Goal: Task Accomplishment & Management: Use online tool/utility

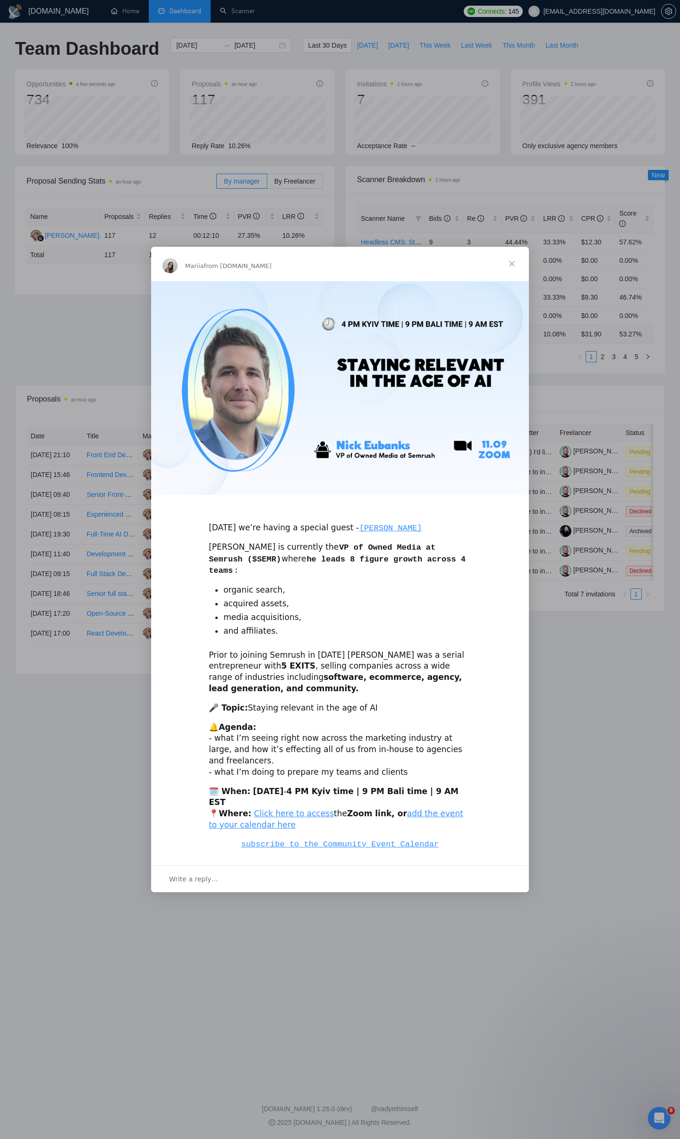
click at [512, 281] on span "Close" at bounding box center [512, 264] width 34 height 34
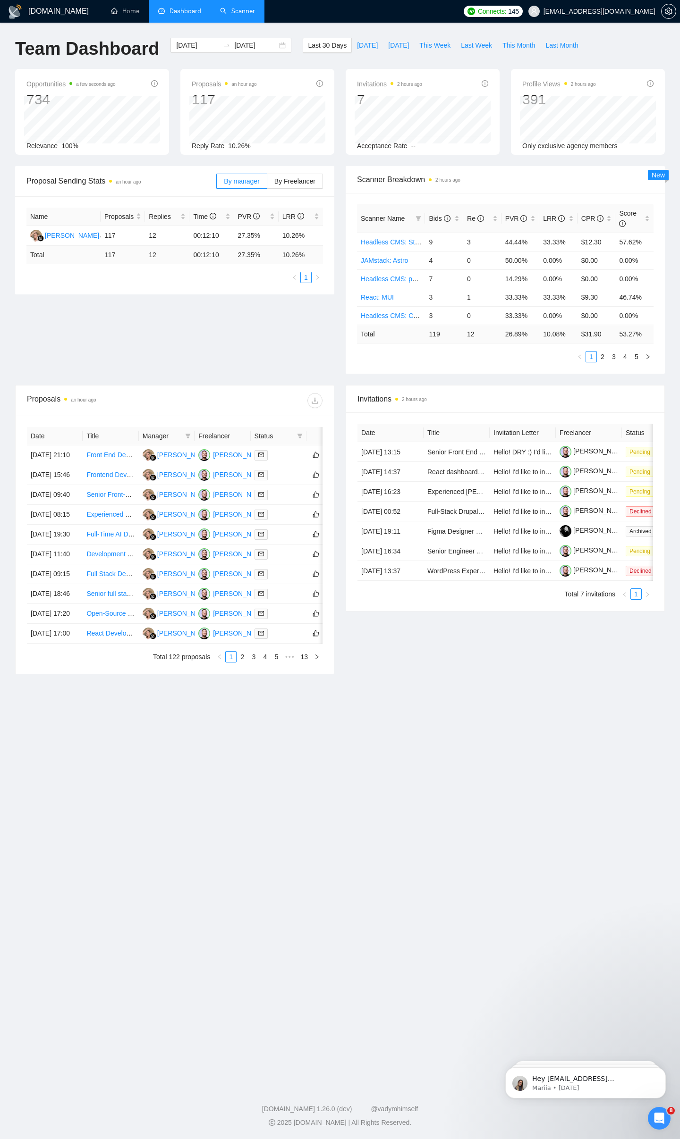
click at [252, 9] on link "Scanner" at bounding box center [237, 11] width 35 height 8
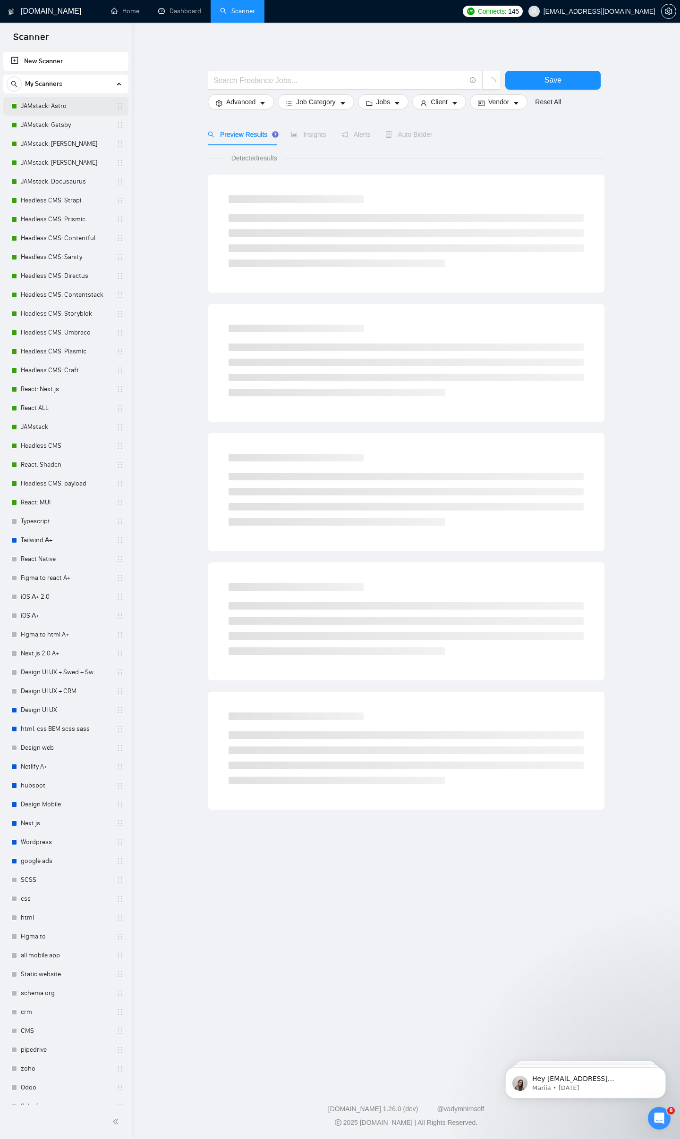
click at [68, 113] on link "JAMstack: Astro" at bounding box center [66, 106] width 90 height 19
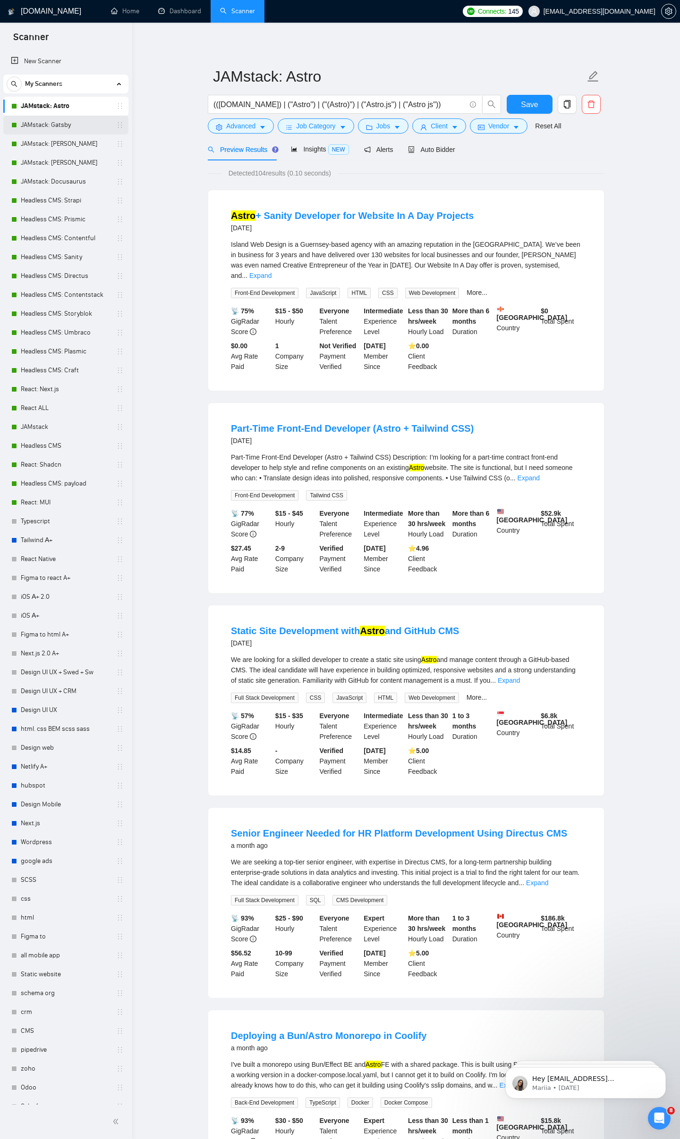
click at [78, 130] on link "JAMstack: Gatsby" at bounding box center [66, 125] width 90 height 19
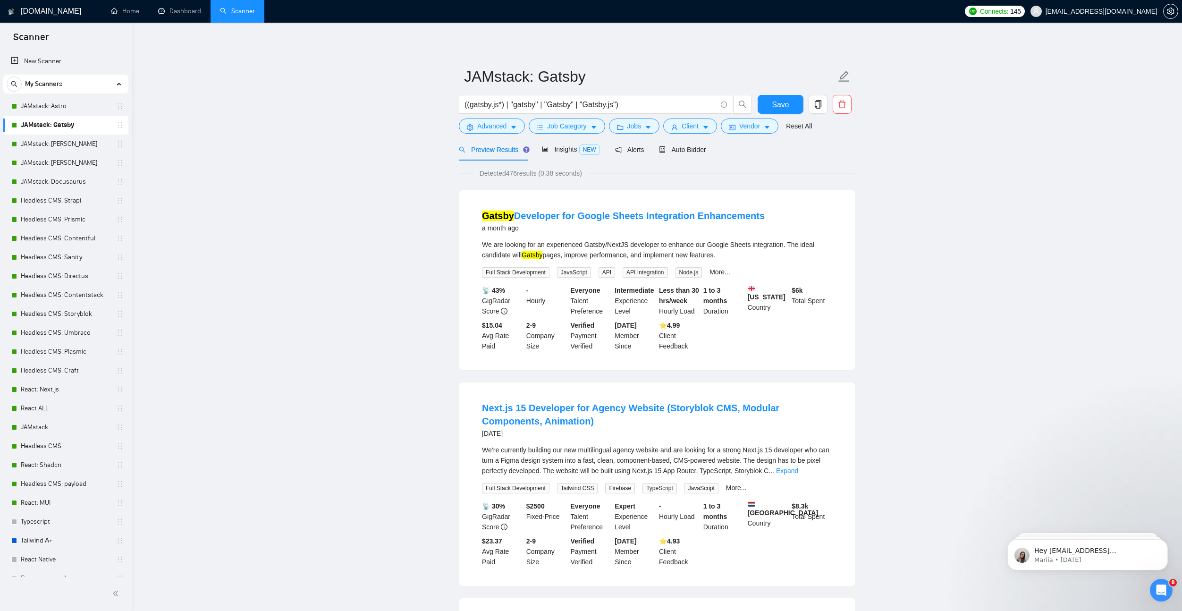
scroll to position [1, 0]
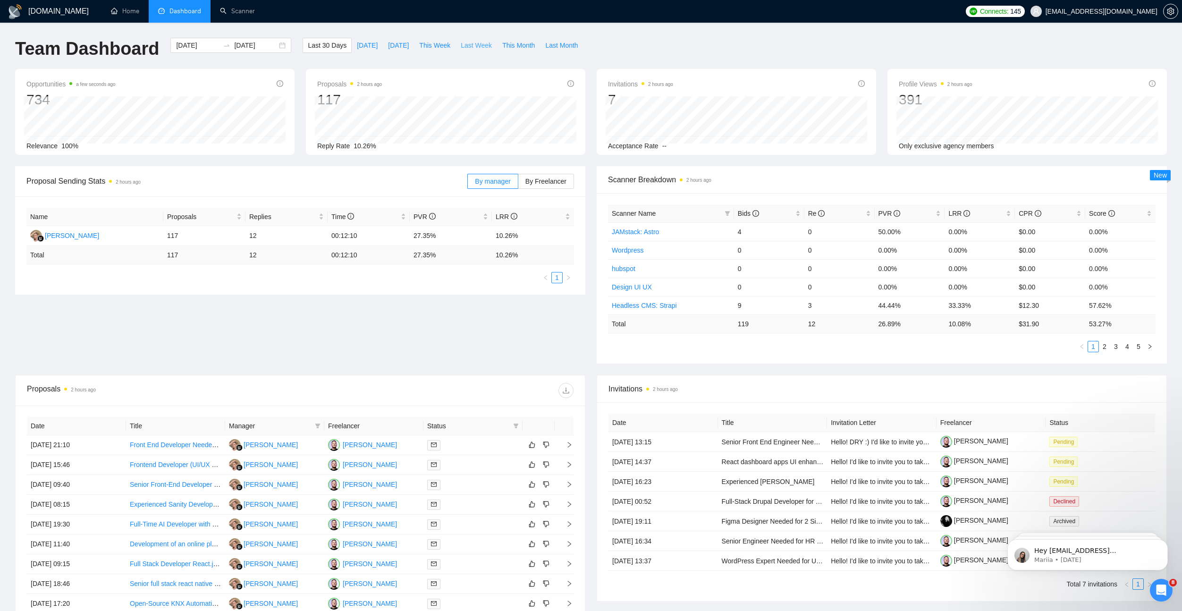
click at [496, 44] on button "Last Week" at bounding box center [476, 45] width 42 height 15
type input "2025-09-01"
type input "2025-09-07"
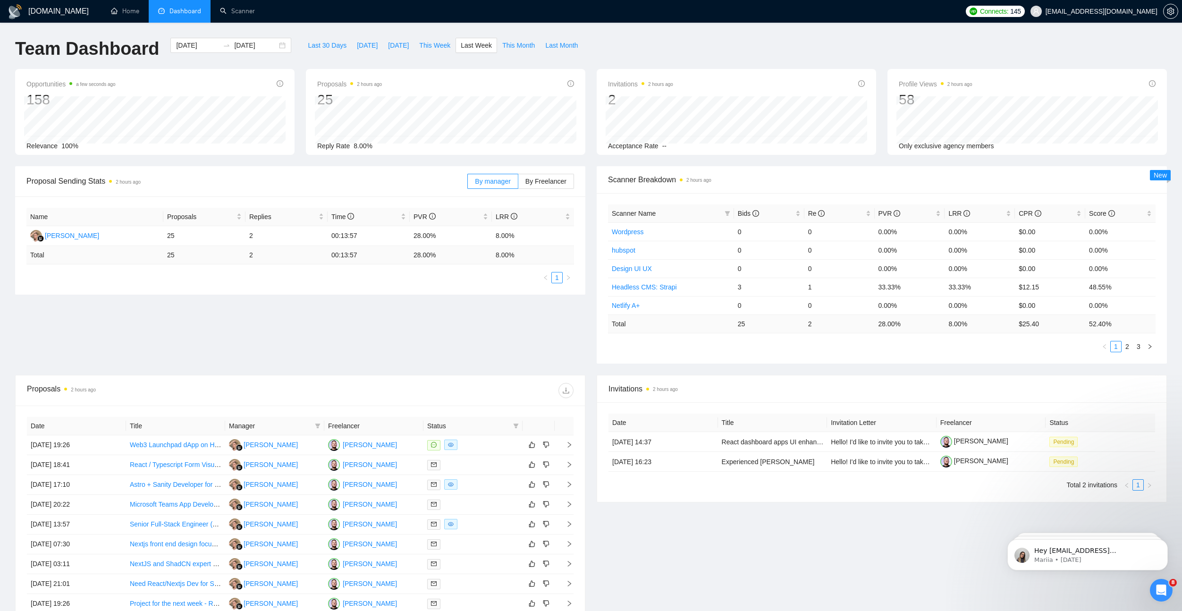
scroll to position [3, 0]
click at [335, 40] on span "Last 30 Days" at bounding box center [327, 42] width 39 height 10
type input "[DATE]"
